Goal: Task Accomplishment & Management: Use online tool/utility

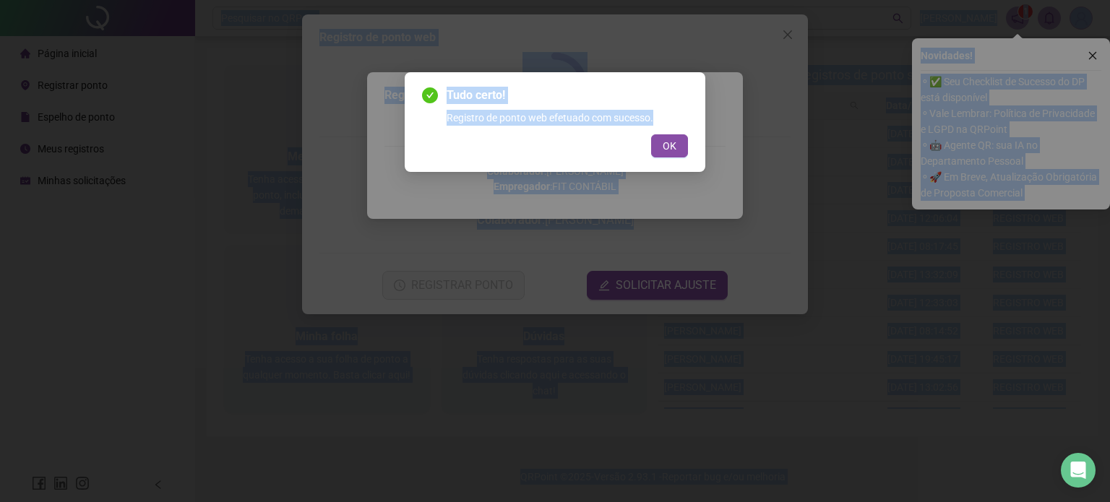
drag, startPoint x: 115, startPoint y: 536, endPoint x: 603, endPoint y: 436, distance: 498.7
click at [712, 0] on html "Página inicial Registrar ponto Espelho de ponto Meus registros Minhas solicitaç…" at bounding box center [555, 251] width 1110 height 502
drag, startPoint x: 674, startPoint y: 150, endPoint x: 679, endPoint y: 115, distance: 35.1
click at [679, 115] on div "Tudo certo! Registro de ponto web efetuado com sucesso. OK" at bounding box center [555, 122] width 266 height 71
click at [676, 152] on button "OK" at bounding box center [669, 145] width 37 height 23
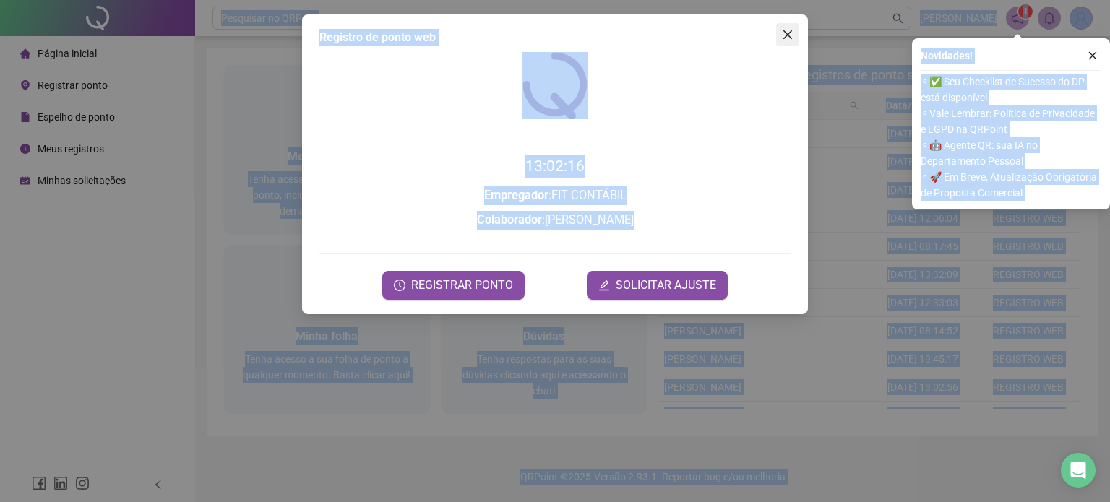
click at [789, 36] on icon "close" at bounding box center [787, 34] width 9 height 9
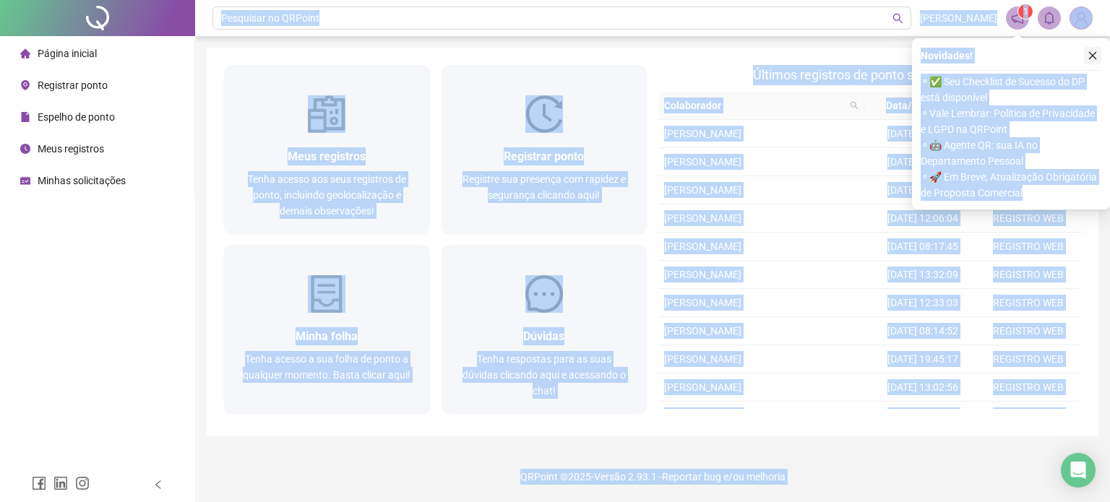
click at [1094, 51] on icon "close" at bounding box center [1093, 56] width 10 height 10
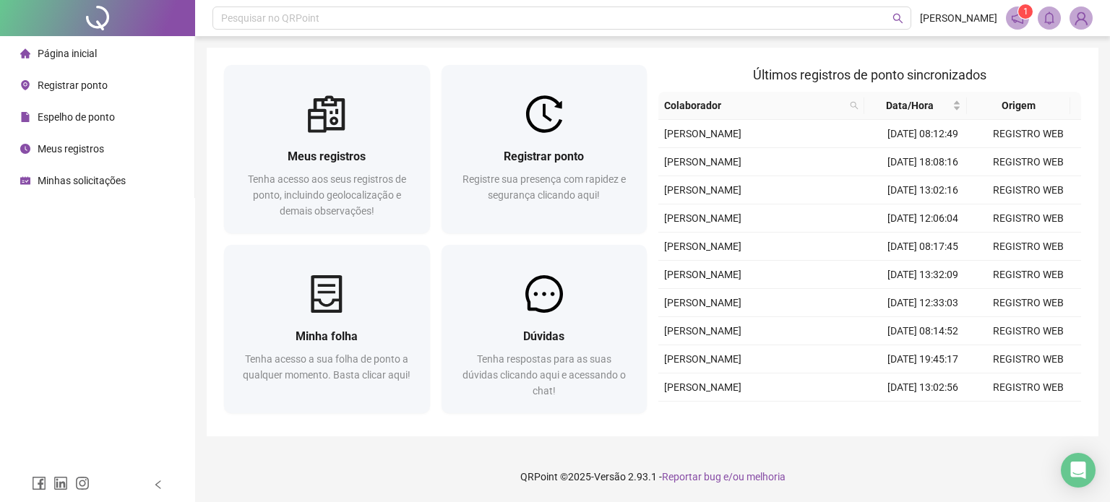
click at [155, 254] on div "Página inicial Registrar ponto Espelho de ponto Meus registros Minhas solicitaç…" at bounding box center [97, 234] width 195 height 468
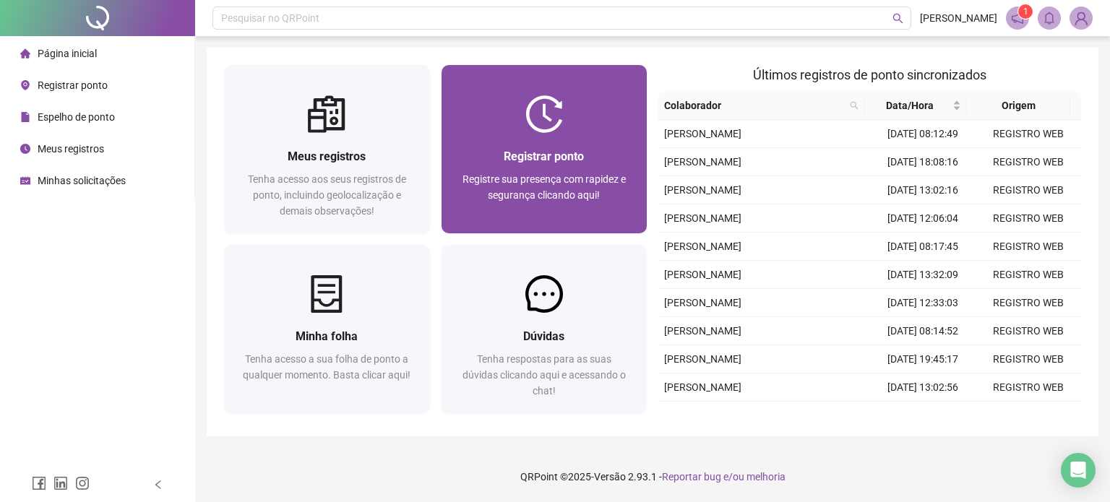
click at [483, 168] on div "Registrar ponto Registre sua presença com rapidez e segurança clicando aqui!" at bounding box center [544, 183] width 171 height 72
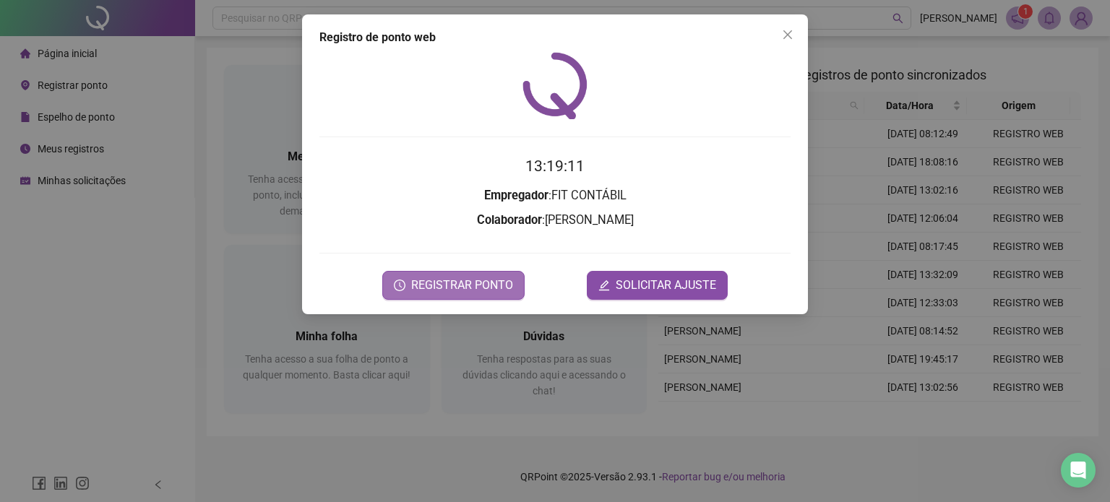
click at [449, 298] on button "REGISTRAR PONTO" at bounding box center [453, 285] width 142 height 29
